Goal: Information Seeking & Learning: Learn about a topic

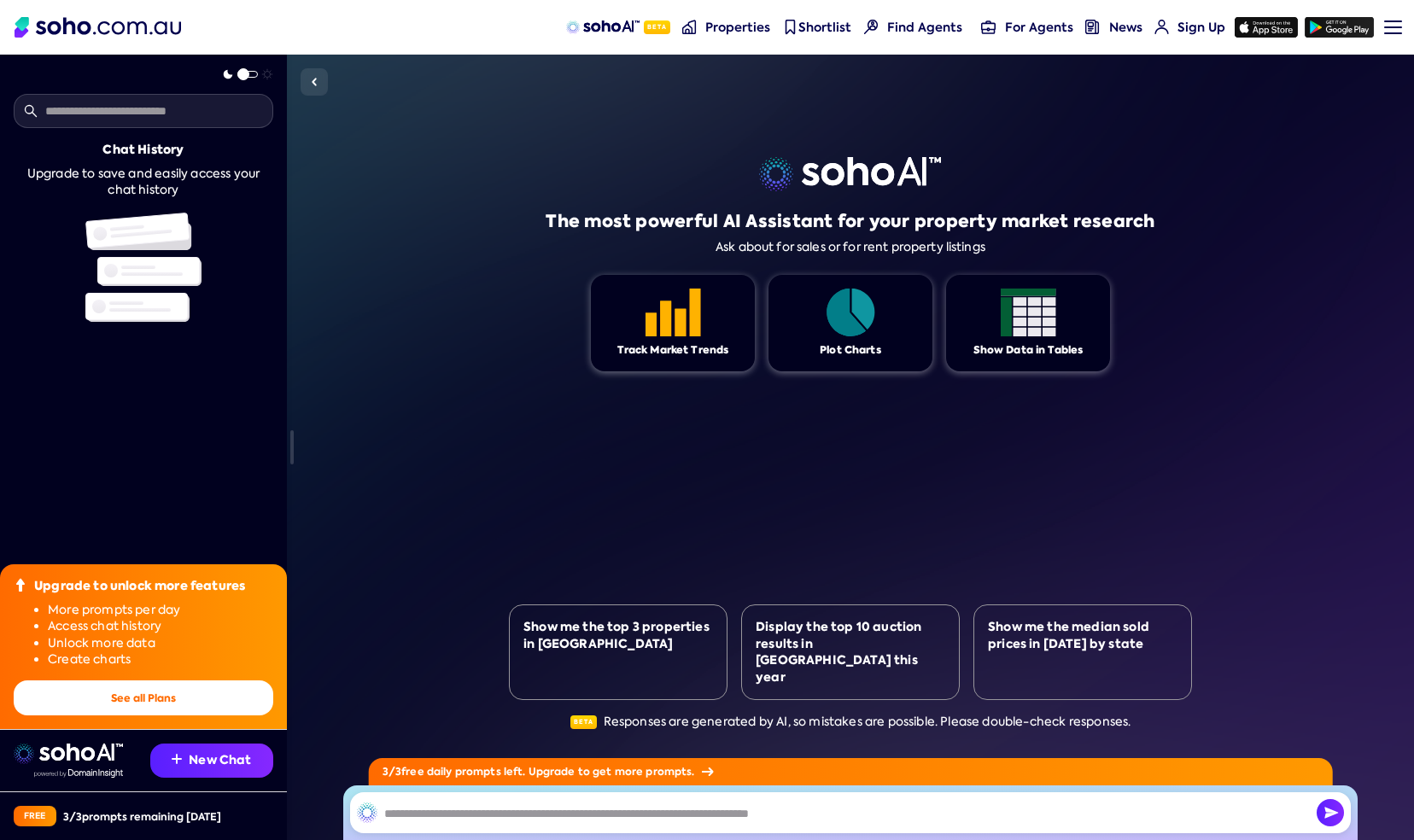
click at [632, 318] on div "Track Market Trends" at bounding box center [672, 322] width 163 height 96
click at [135, 113] on input "text" at bounding box center [144, 111] width 260 height 34
click at [647, 805] on input "text" at bounding box center [850, 812] width 1001 height 41
type input "*"
type input "**********"
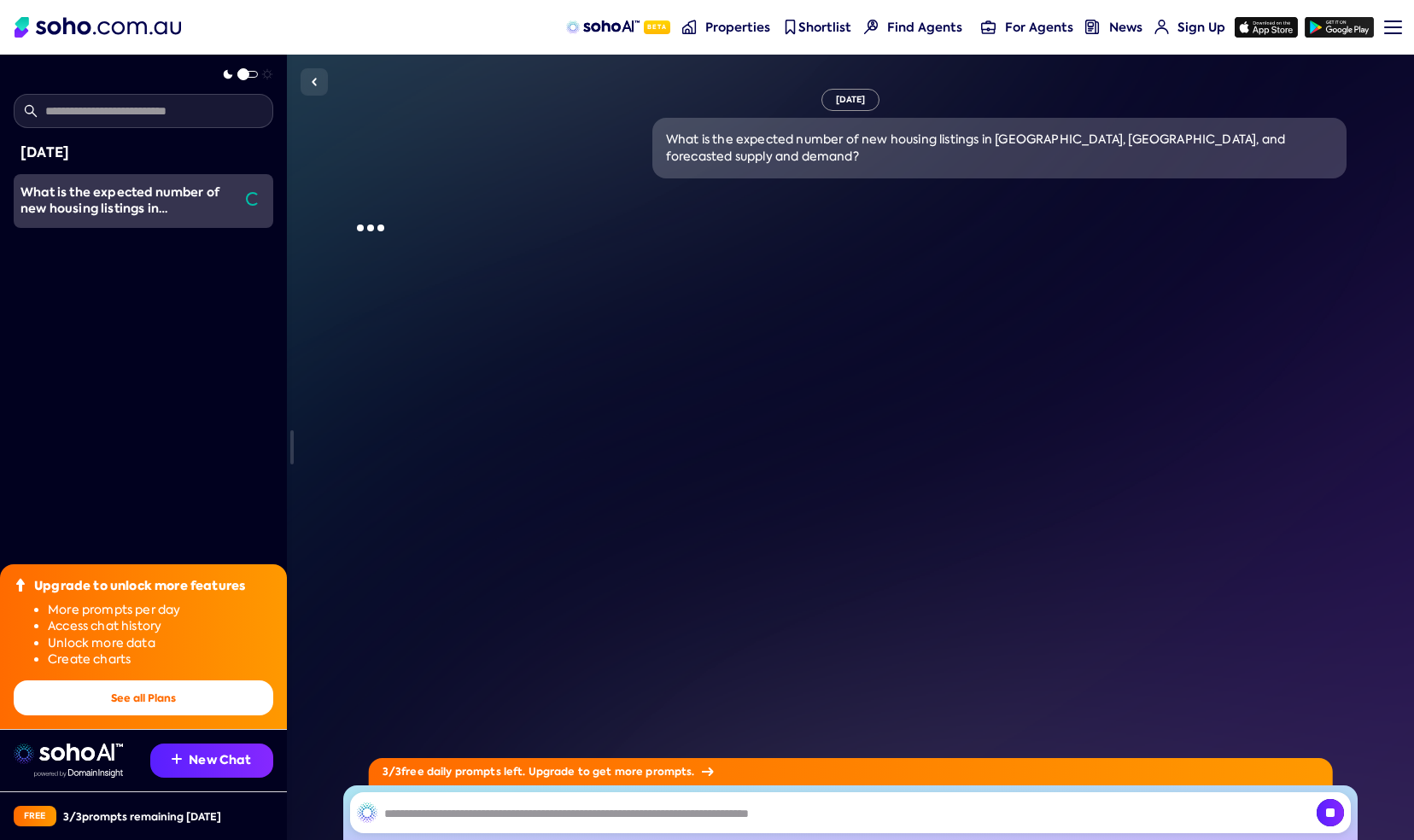
click at [849, 805] on input "text" at bounding box center [850, 812] width 1001 height 41
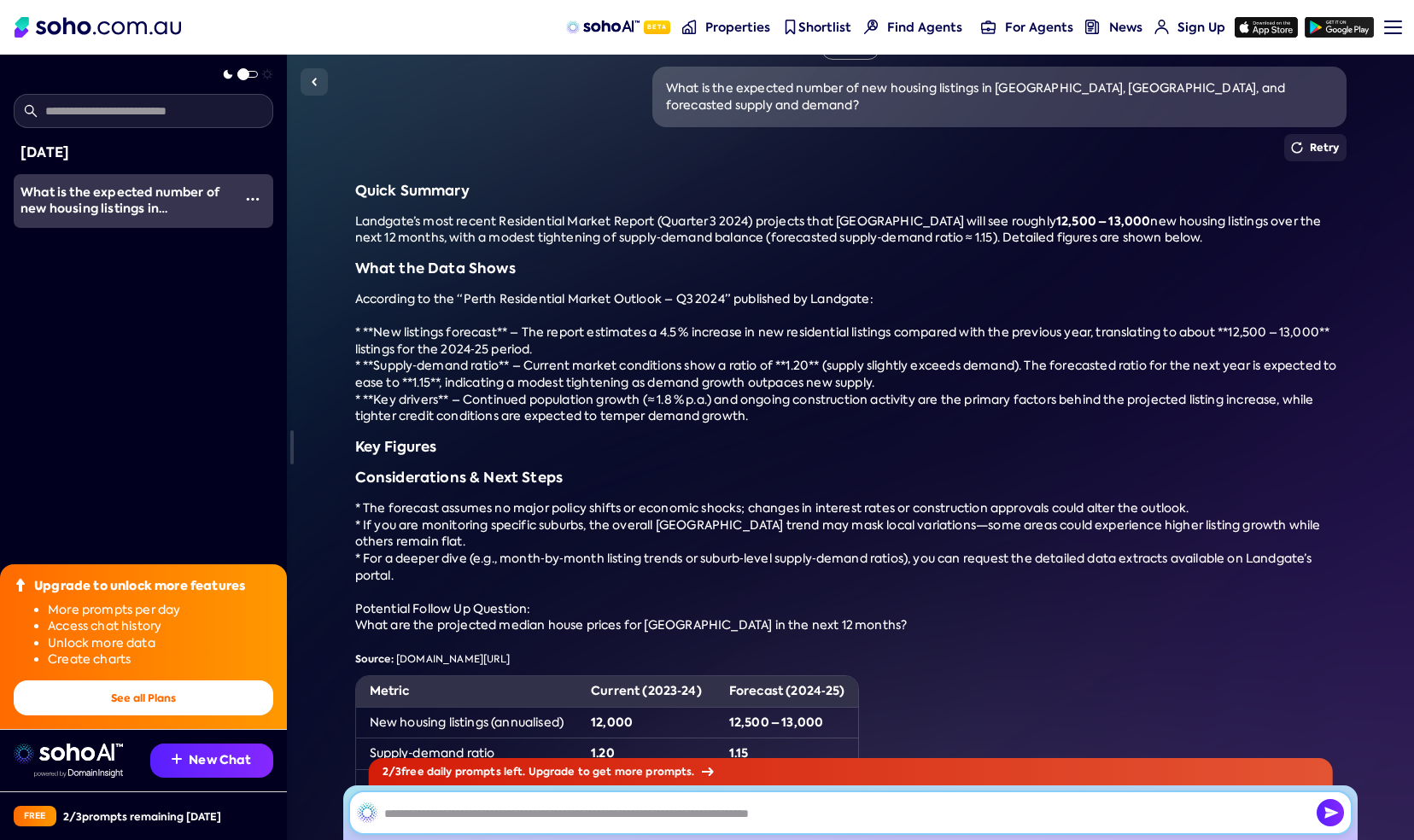
scroll to position [85, 0]
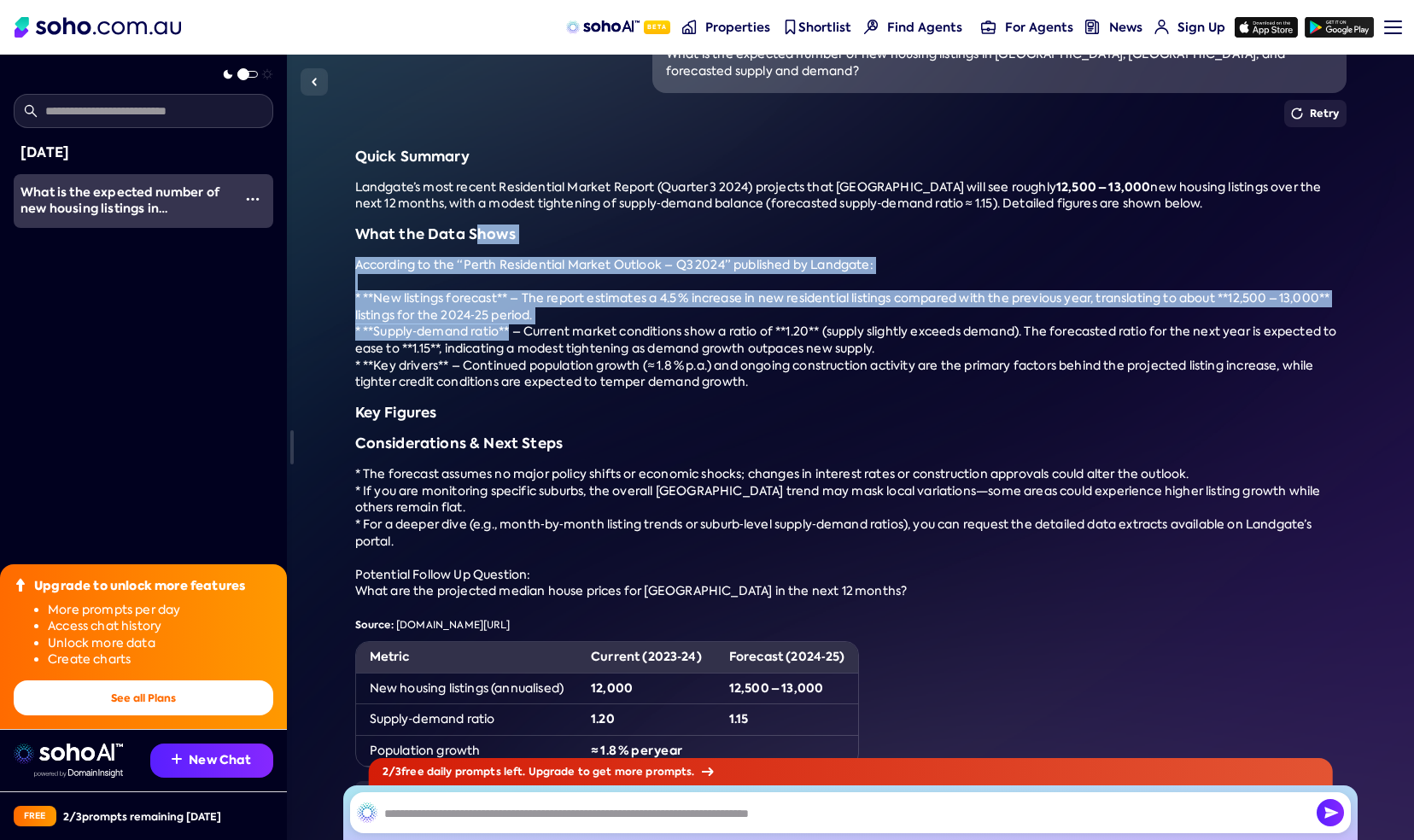
drag, startPoint x: 514, startPoint y: 305, endPoint x: 492, endPoint y: 334, distance: 36.4
click at [513, 326] on div "Quick Summary Landgate’s most recent Residential Market Report (Quarter 3 2024)…" at bounding box center [850, 459] width 991 height 620
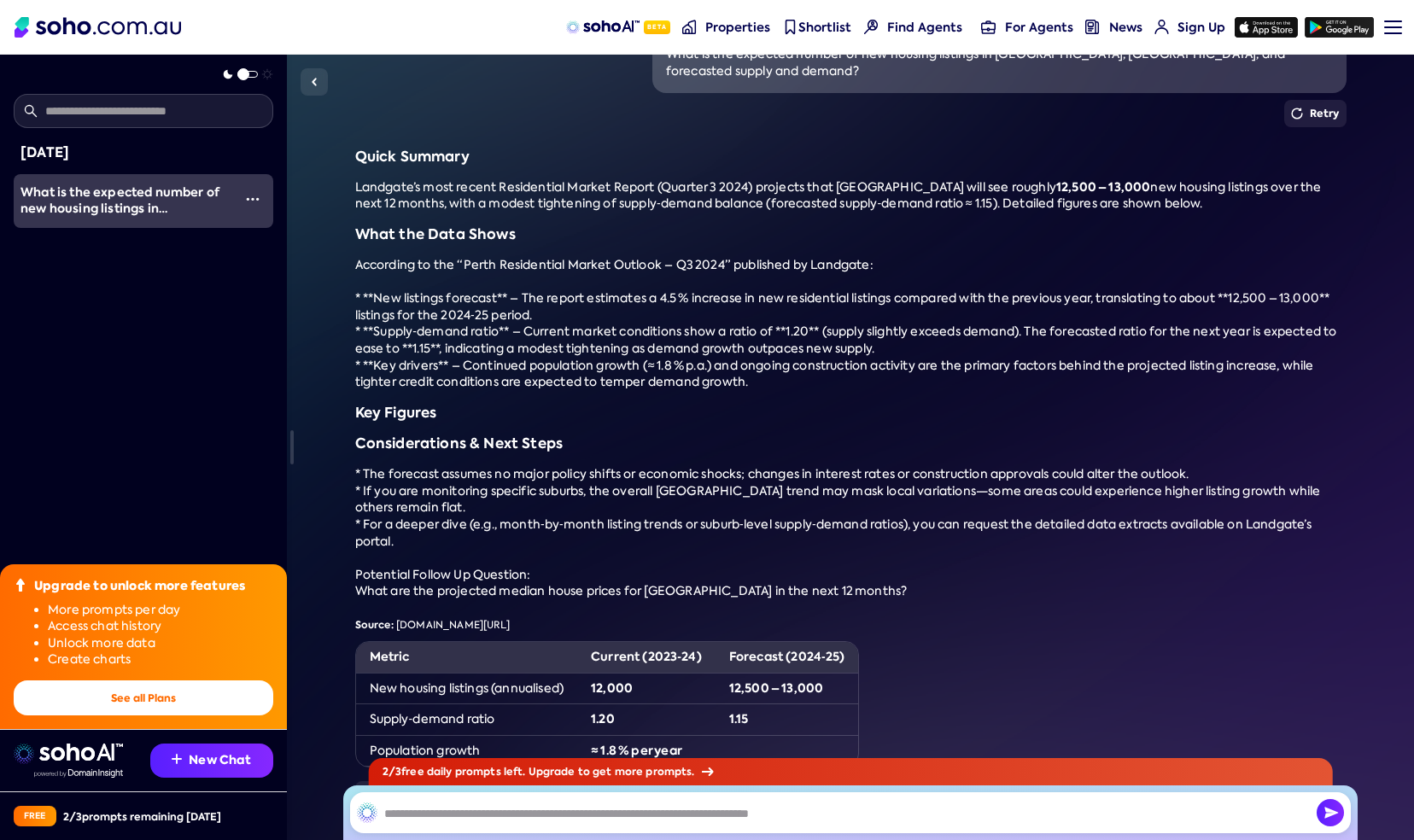
drag, startPoint x: 450, startPoint y: 349, endPoint x: 458, endPoint y: 343, distance: 10.0
click at [448, 358] on span "* **Key drivers** – Continued population growth (≈ 1.8 % p.a.) and ongoing cons…" at bounding box center [834, 373] width 959 height 33
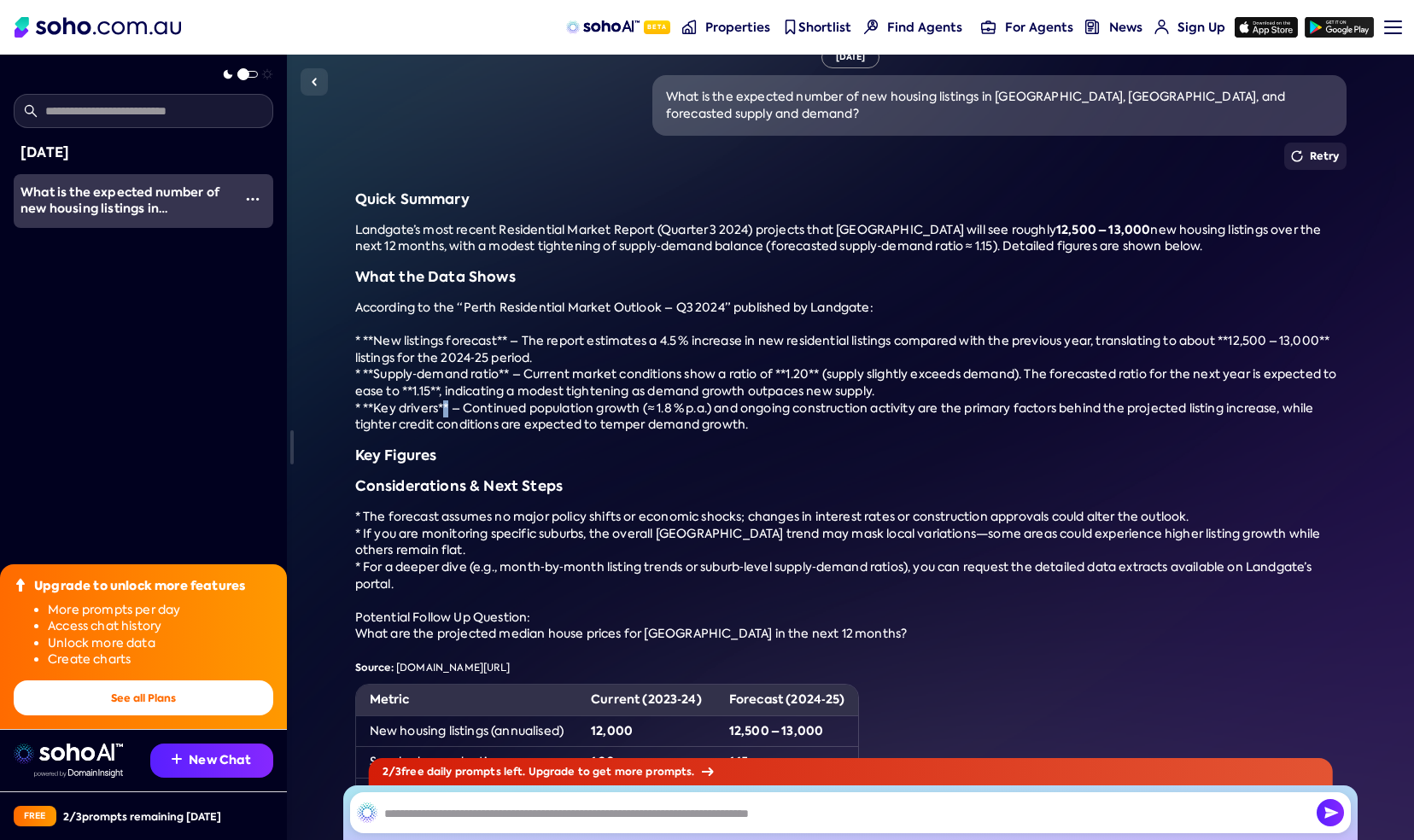
scroll to position [179, 0]
